Goal: Task Accomplishment & Management: Use online tool/utility

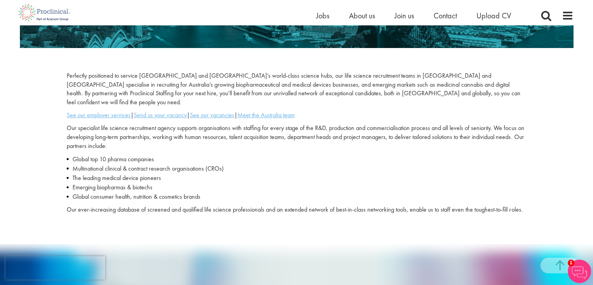
scroll to position [205, 0]
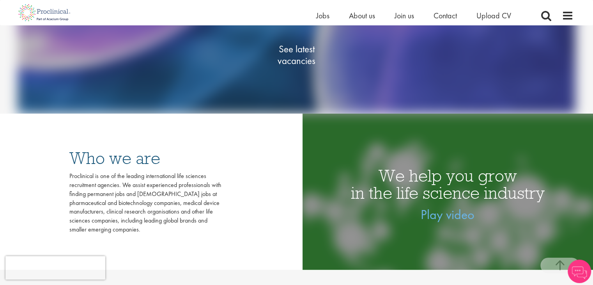
scroll to position [168, 0]
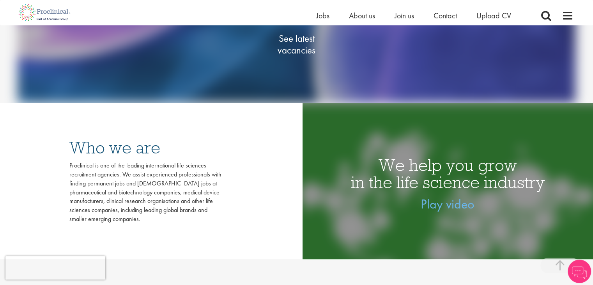
click at [304, 49] on span "See latest vacancies" at bounding box center [297, 43] width 78 height 23
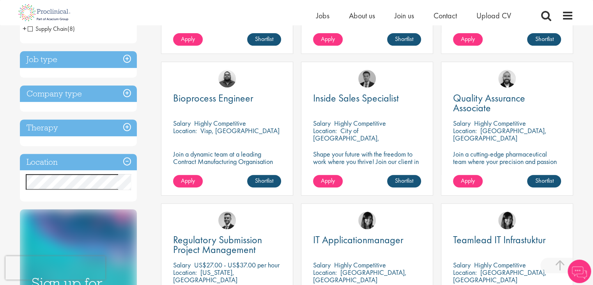
scroll to position [240, 0]
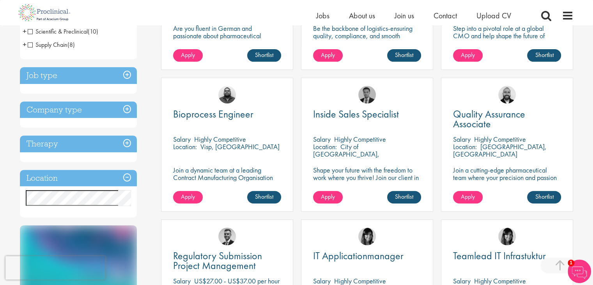
click at [113, 79] on h3 "Job type" at bounding box center [78, 75] width 117 height 17
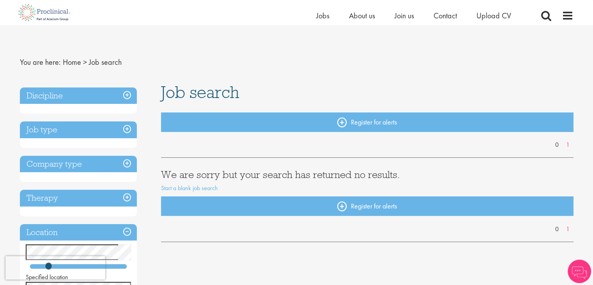
scroll to position [6, 0]
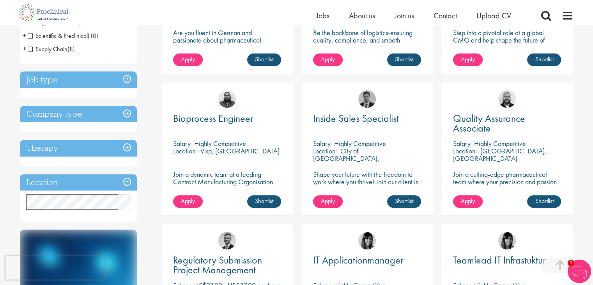
scroll to position [237, 0]
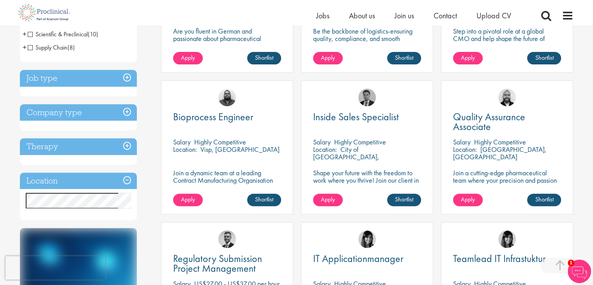
click at [79, 83] on h3 "Job type" at bounding box center [78, 78] width 117 height 17
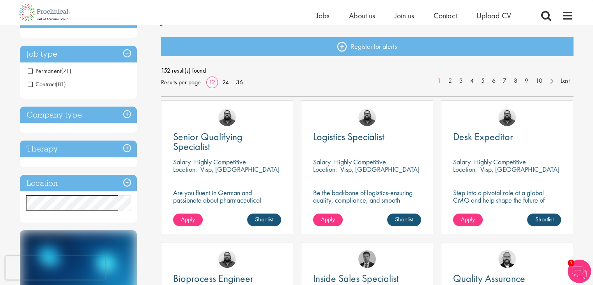
scroll to position [73, 0]
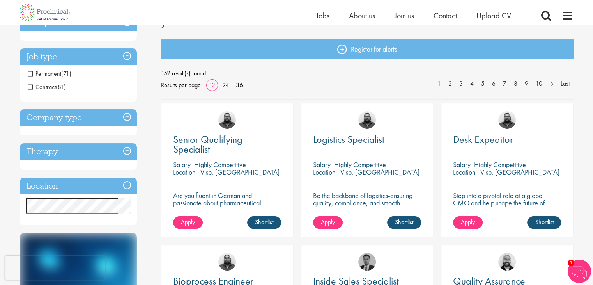
click at [95, 118] on h3 "Company type" at bounding box center [78, 117] width 117 height 17
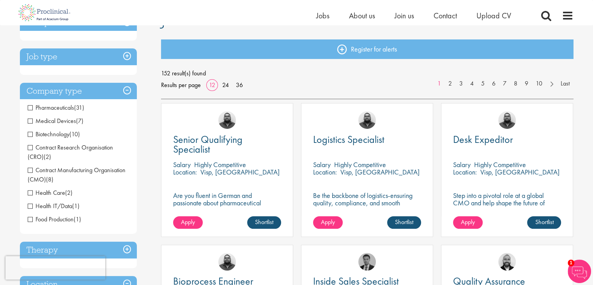
click at [72, 110] on span "Pharmaceuticals" at bounding box center [51, 107] width 46 height 8
